Goal: Information Seeking & Learning: Learn about a topic

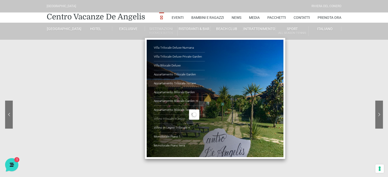
click at [173, 118] on link "Villino trilocale in legno" at bounding box center [179, 119] width 51 height 9
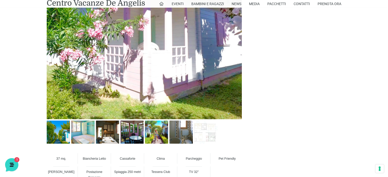
scroll to position [280, 0]
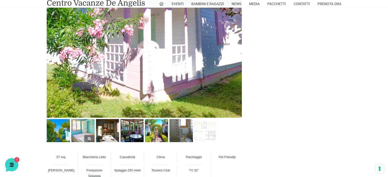
click at [81, 129] on img at bounding box center [82, 130] width 23 height 23
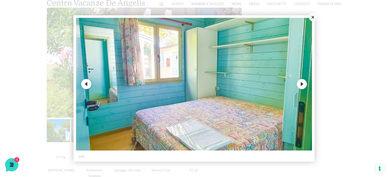
click at [304, 83] on button "Next" at bounding box center [302, 84] width 10 height 10
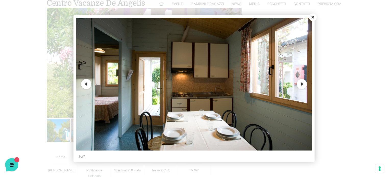
click at [304, 83] on button "Next" at bounding box center [302, 84] width 10 height 10
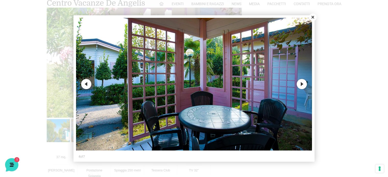
click at [304, 83] on button "Next" at bounding box center [302, 84] width 10 height 10
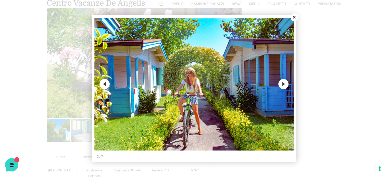
click at [281, 81] on button "Next" at bounding box center [283, 84] width 10 height 10
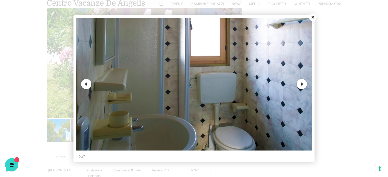
click at [281, 81] on img at bounding box center [194, 84] width 236 height 133
click at [304, 83] on button "Next" at bounding box center [302, 84] width 10 height 10
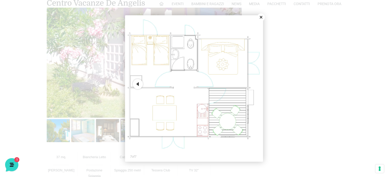
click at [260, 16] on button "Close" at bounding box center [261, 18] width 8 height 8
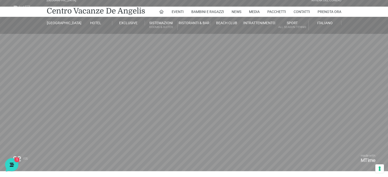
scroll to position [0, 0]
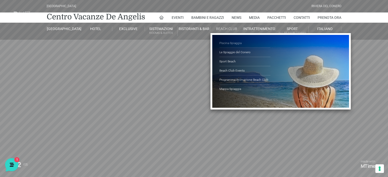
click at [231, 43] on link "Piscina Spiaggia" at bounding box center [244, 43] width 51 height 9
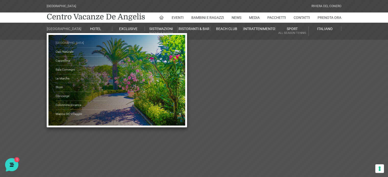
click at [67, 45] on link "[GEOGRAPHIC_DATA]" at bounding box center [81, 43] width 51 height 9
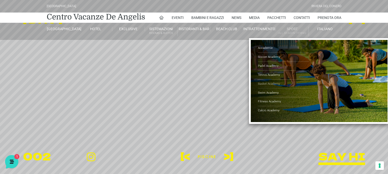
click at [275, 81] on link "Basket Academy" at bounding box center [283, 83] width 51 height 9
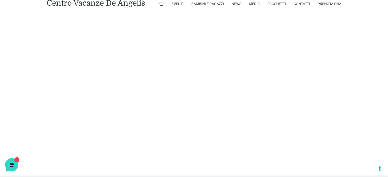
scroll to position [296, 0]
